Goal: Information Seeking & Learning: Learn about a topic

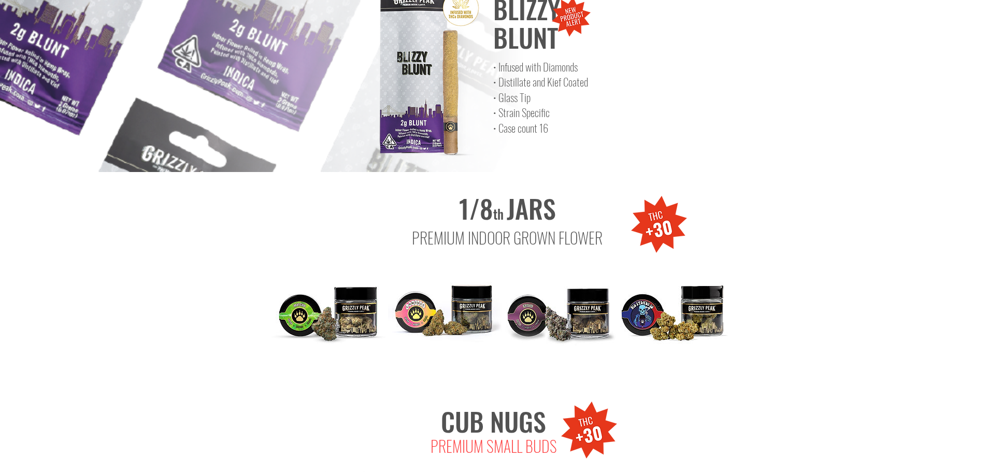
scroll to position [933, 0]
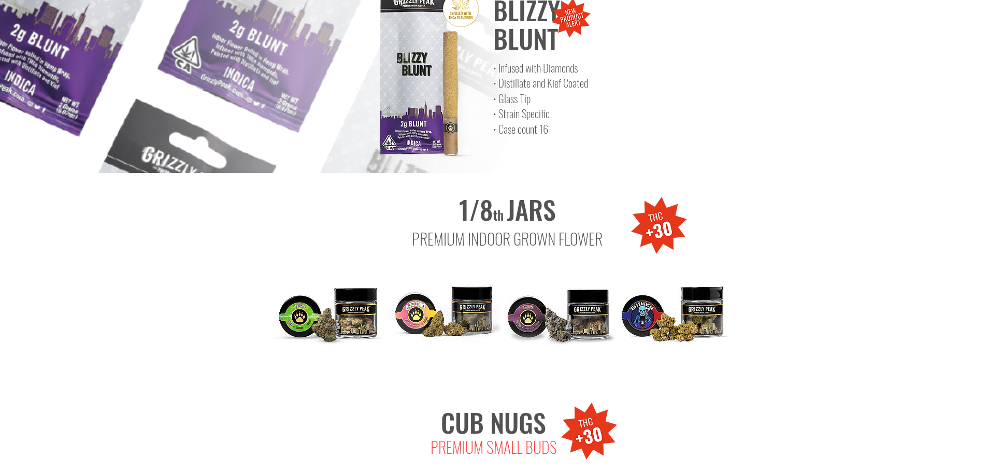
click at [346, 296] on img at bounding box center [329, 307] width 114 height 114
click at [476, 290] on img at bounding box center [445, 307] width 114 height 114
click at [751, 282] on div at bounding box center [493, 282] width 987 height 219
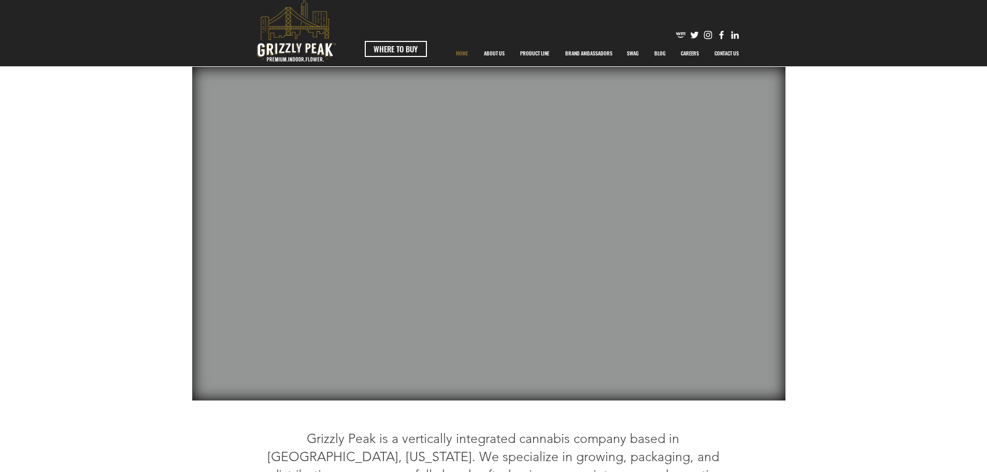
scroll to position [0, 0]
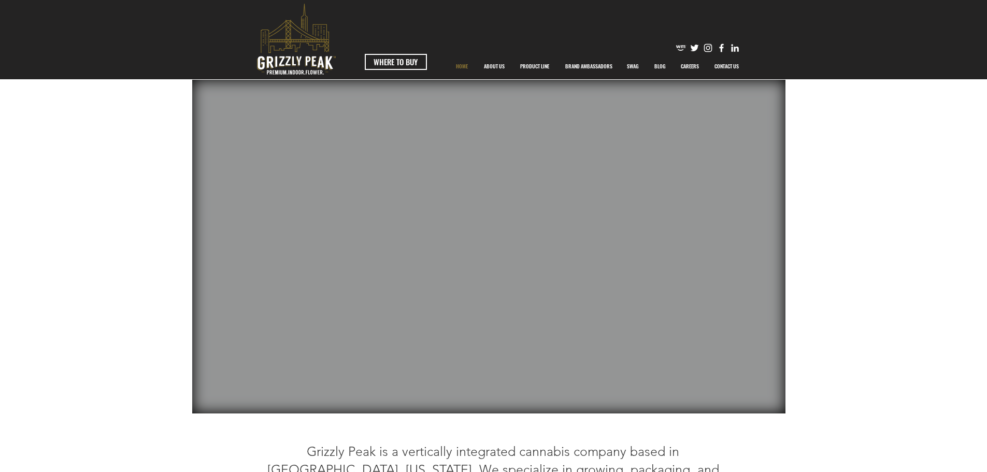
drag, startPoint x: 523, startPoint y: 68, endPoint x: 528, endPoint y: 73, distance: 7.0
click at [523, 68] on p "PRODUCT LINE" at bounding box center [534, 66] width 39 height 26
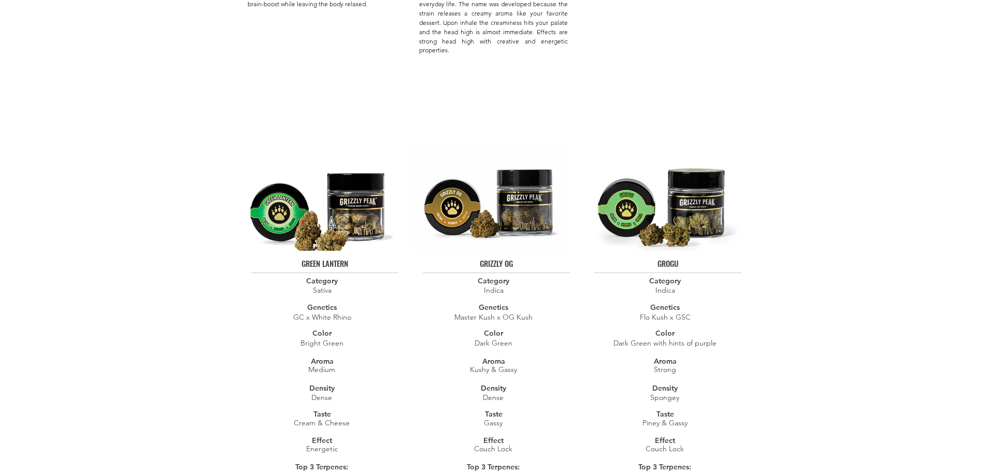
scroll to position [1658, 0]
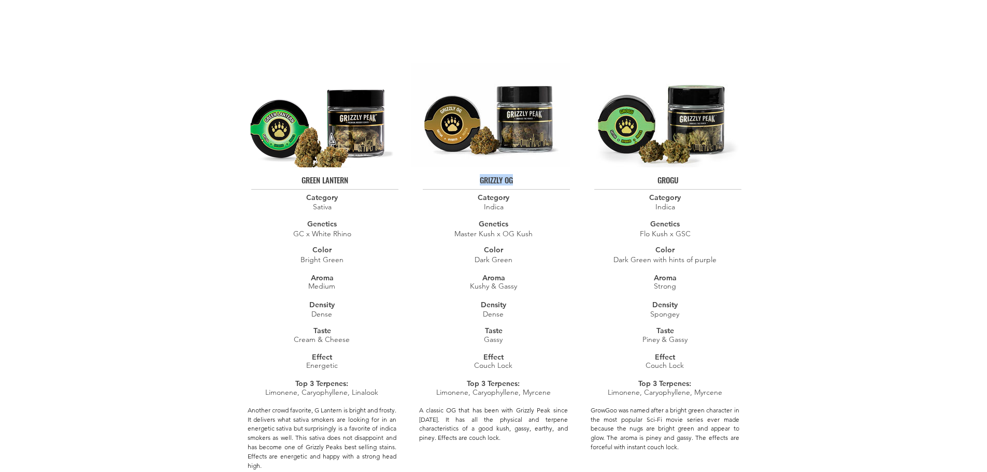
drag, startPoint x: 474, startPoint y: 153, endPoint x: 529, endPoint y: 158, distance: 54.6
click at [529, 158] on div "GRIZZLY OG Category Indica Genetics Master Kush x OG Kush Color Dark Green Arom…" at bounding box center [493, 319] width 165 height 514
click at [537, 176] on h4 "GRIZZLY OG" at bounding box center [496, 180] width 156 height 9
drag, startPoint x: 537, startPoint y: 156, endPoint x: 461, endPoint y: 160, distance: 75.8
click at [461, 176] on h4 "GRIZZLY OG" at bounding box center [496, 180] width 156 height 9
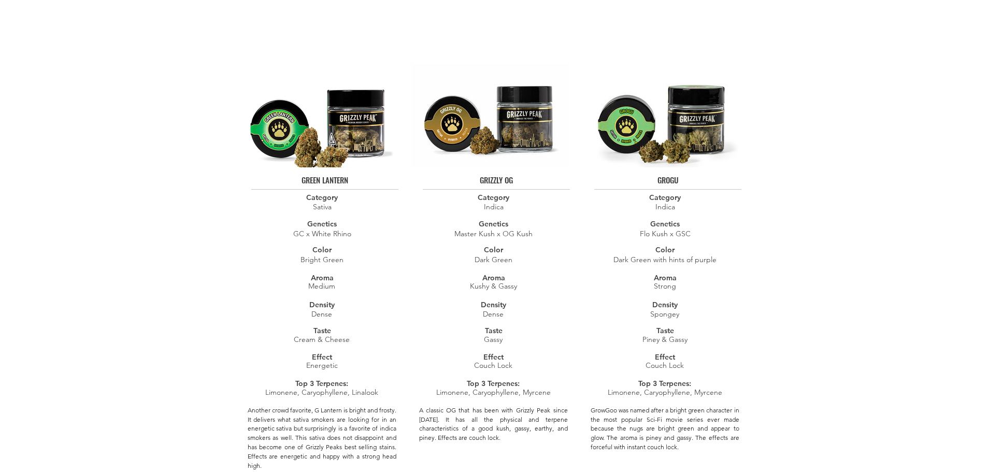
drag, startPoint x: 653, startPoint y: 164, endPoint x: 685, endPoint y: 164, distance: 32.1
click at [685, 164] on div at bounding box center [665, 319] width 165 height 514
click at [723, 152] on div at bounding box center [665, 319] width 165 height 514
drag, startPoint x: 681, startPoint y: 159, endPoint x: 631, endPoint y: 162, distance: 50.4
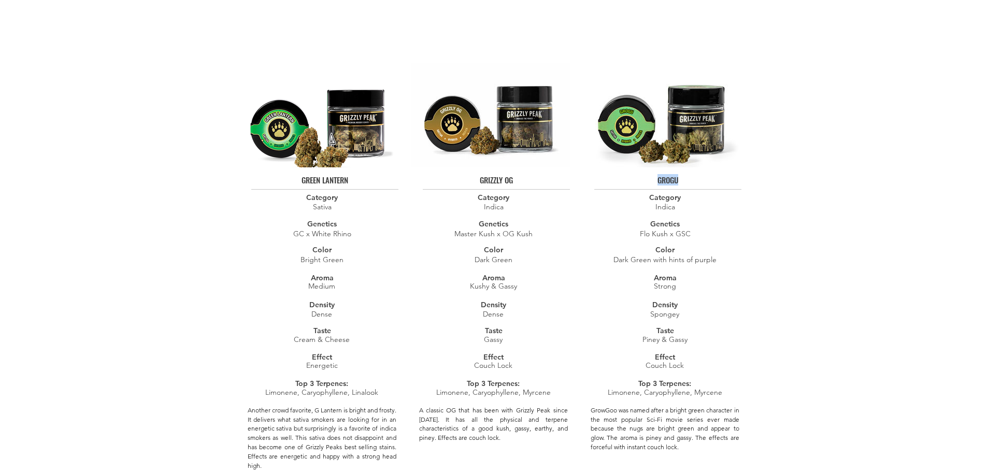
click at [631, 176] on h4 "GROGU" at bounding box center [668, 180] width 156 height 9
click at [747, 161] on div at bounding box center [665, 319] width 165 height 514
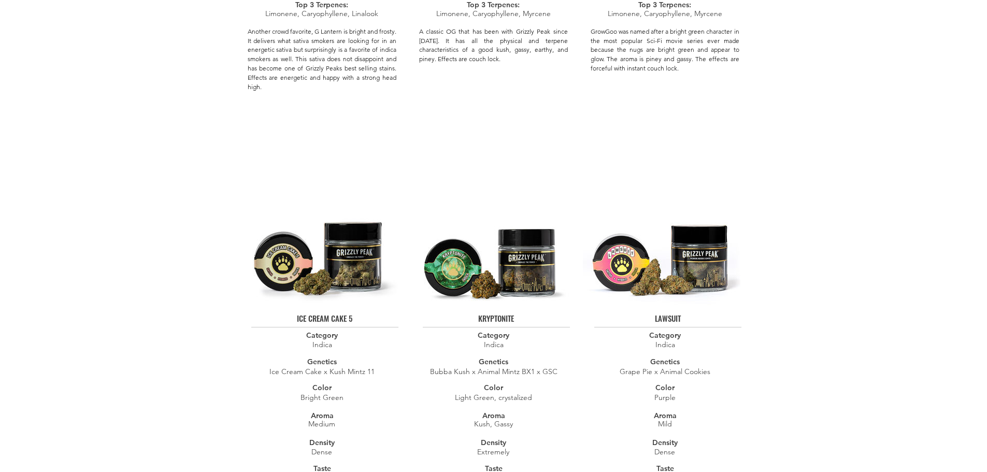
scroll to position [2125, 0]
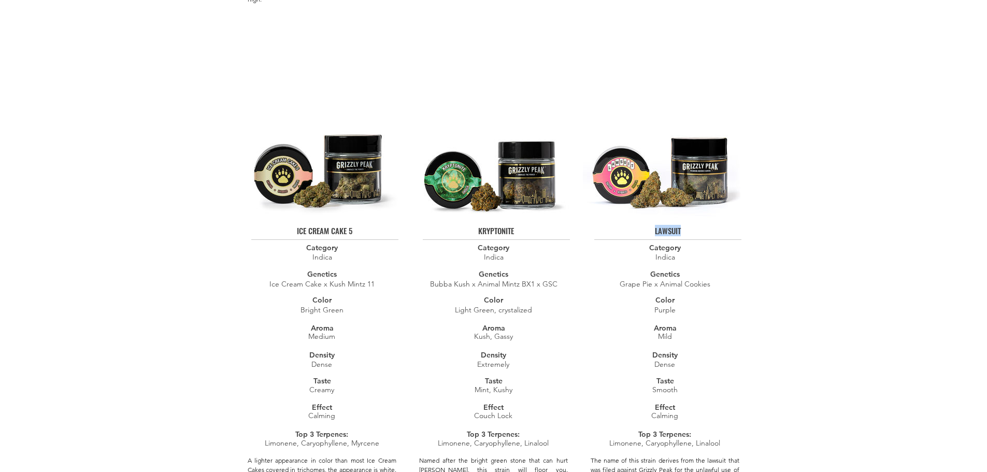
drag, startPoint x: 640, startPoint y: 202, endPoint x: 704, endPoint y: 208, distance: 64.1
click at [697, 226] on h4 "LAWSUIT" at bounding box center [668, 230] width 156 height 9
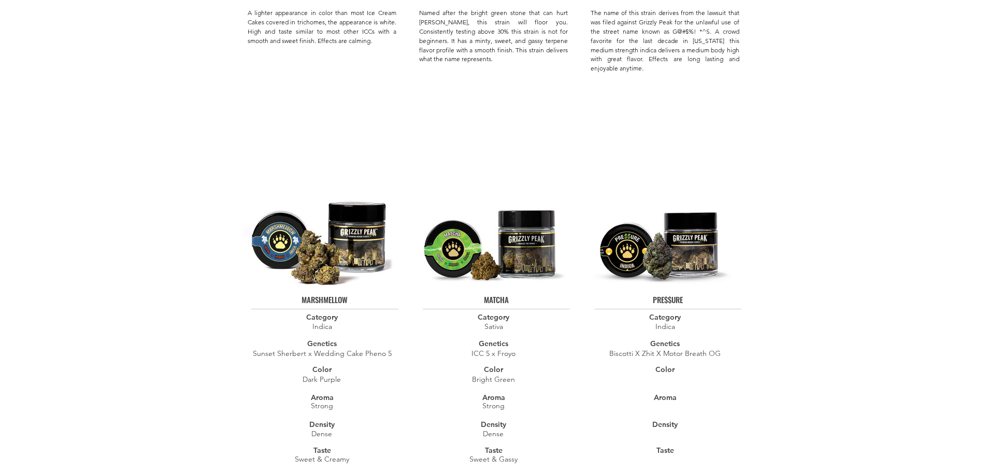
scroll to position [2591, 0]
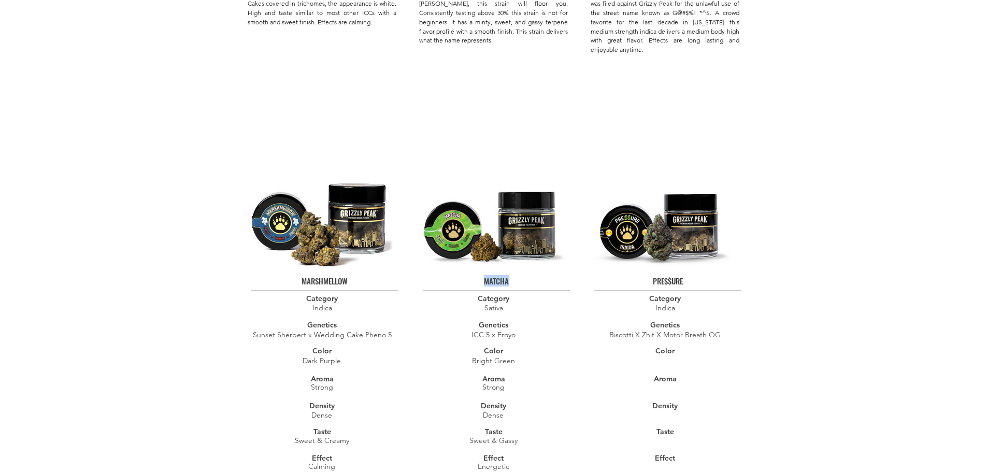
drag, startPoint x: 448, startPoint y: 246, endPoint x: 567, endPoint y: 244, distance: 119.2
click at [563, 277] on h4 "MATCHA" at bounding box center [496, 281] width 156 height 9
click at [625, 277] on h4 "PRE$$URE" at bounding box center [668, 281] width 156 height 9
drag, startPoint x: 647, startPoint y: 239, endPoint x: 745, endPoint y: 249, distance: 97.9
click at [741, 249] on div "PRE$$URE Category Indica Genetics Biscotti X Zhit X Motor Breath OG Color ​ Aro…" at bounding box center [665, 420] width 165 height 514
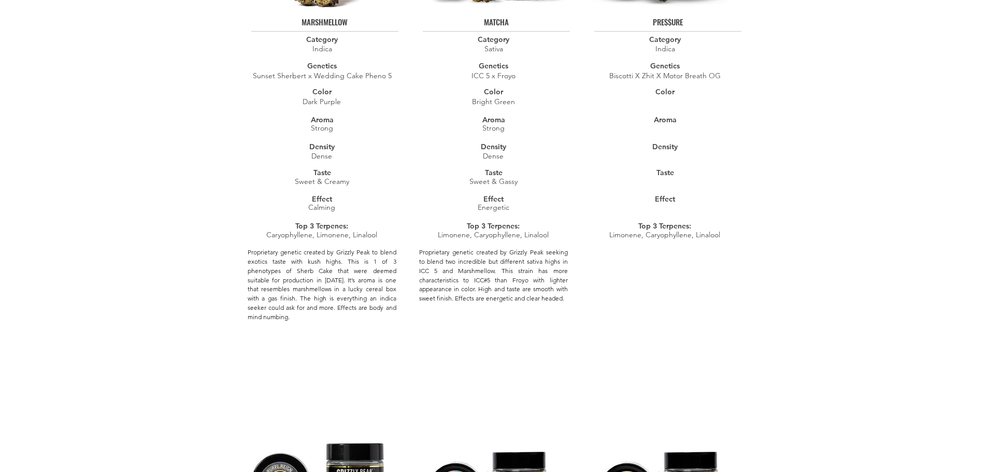
click at [776, 261] on div "EIGHTS PRODUCT LINE EIGHTHS & STRAINS PREMIUM PRE ROLLS CUB NUGS & ONE GRAM BAG…" at bounding box center [493, 51] width 987 height 5645
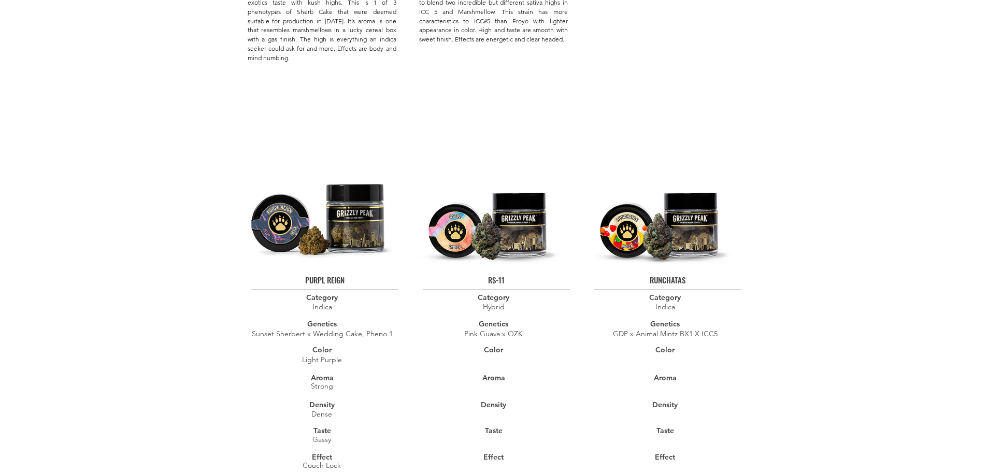
drag, startPoint x: 287, startPoint y: 244, endPoint x: 459, endPoint y: 225, distance: 173.1
click at [358, 243] on div at bounding box center [322, 419] width 165 height 514
click at [481, 222] on img at bounding box center [490, 215] width 159 height 104
drag, startPoint x: 480, startPoint y: 237, endPoint x: 525, endPoint y: 233, distance: 44.8
click at [521, 276] on h4 "RS-11" at bounding box center [496, 280] width 156 height 9
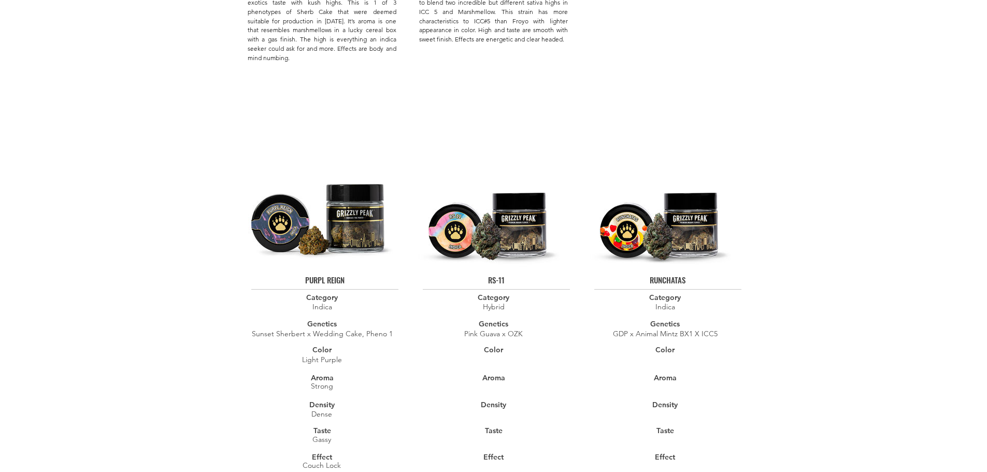
click at [666, 227] on div at bounding box center [665, 419] width 165 height 514
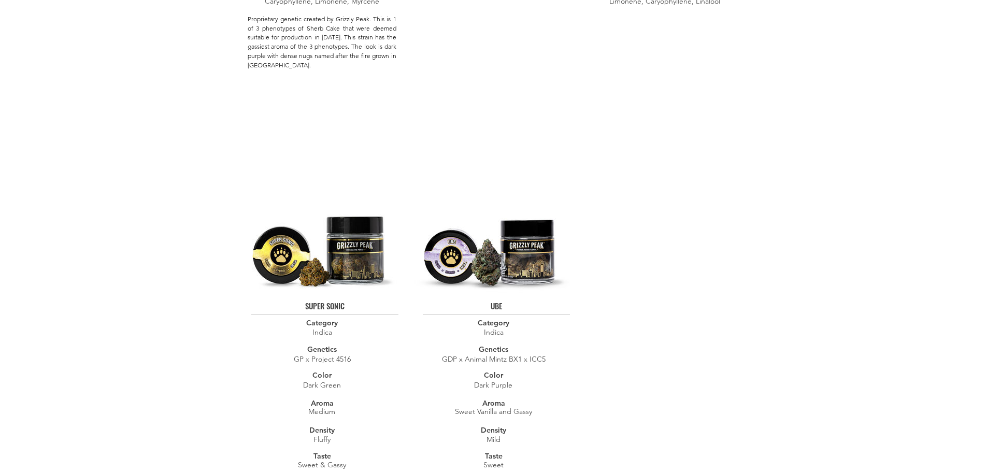
scroll to position [3731, 0]
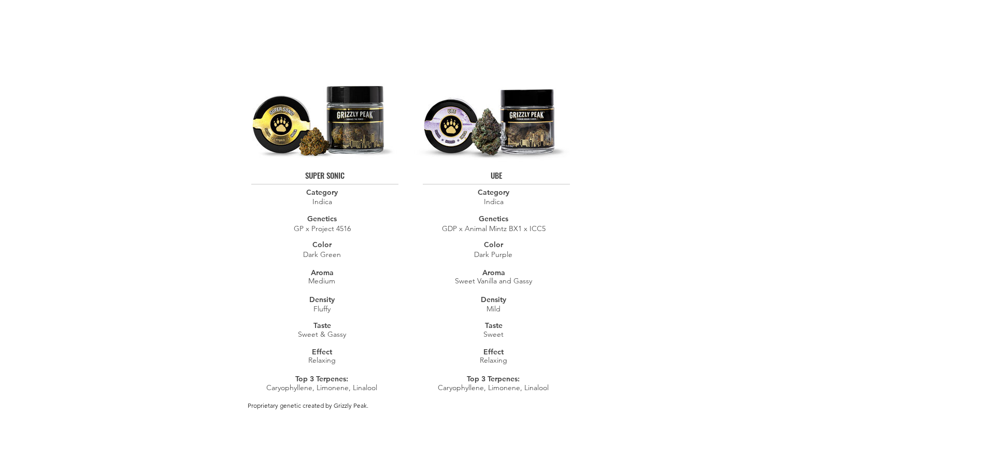
drag, startPoint x: 295, startPoint y: 117, endPoint x: 364, endPoint y: 116, distance: 68.9
click at [364, 116] on div at bounding box center [322, 314] width 165 height 514
drag, startPoint x: 518, startPoint y: 126, endPoint x: 476, endPoint y: 125, distance: 42.0
click at [476, 171] on h4 "UBE" at bounding box center [496, 175] width 156 height 9
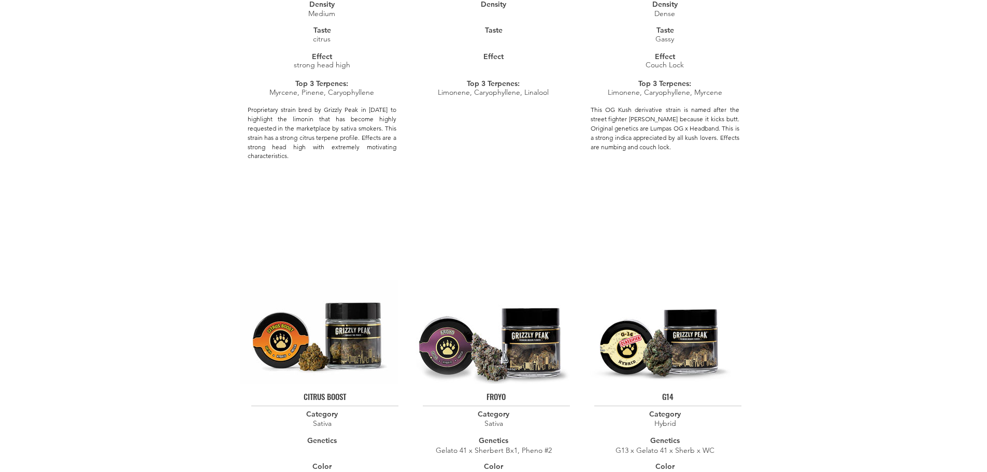
scroll to position [518, 0]
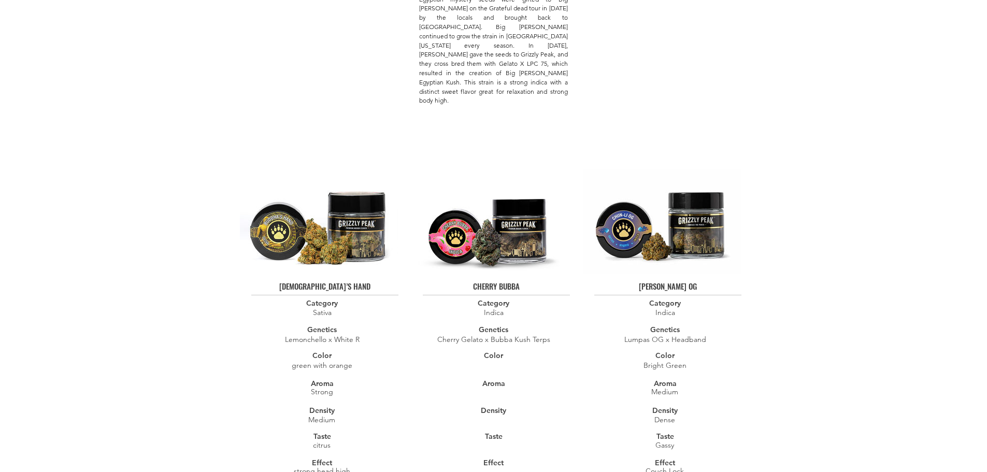
drag, startPoint x: 689, startPoint y: 286, endPoint x: 720, endPoint y: 282, distance: 31.3
click at [723, 284] on div at bounding box center [665, 425] width 165 height 514
click at [720, 265] on div "CHUN-LI OG Category Indica Genetics Lumpas OG x Headband Color Bright Green Aro…" at bounding box center [665, 425] width 165 height 514
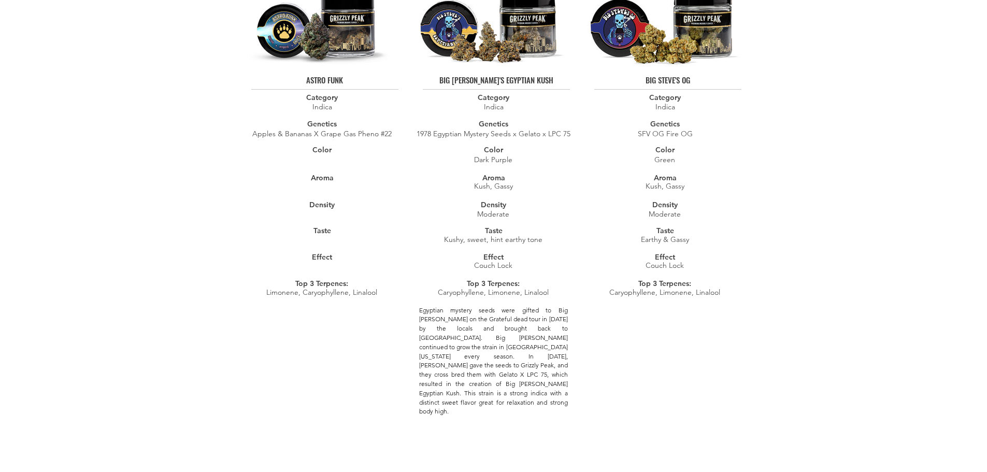
click at [722, 235] on p "Earthy & Gassy" at bounding box center [665, 239] width 130 height 9
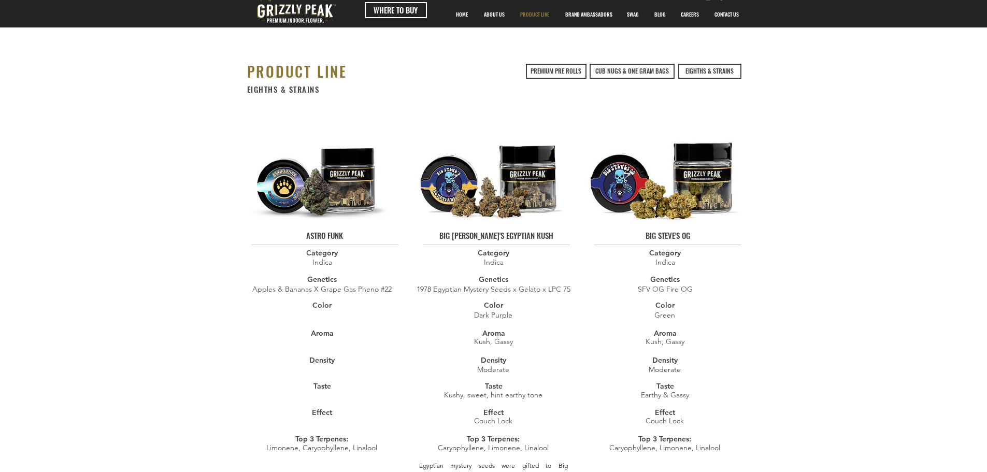
scroll to position [0, 0]
